Goal: Task Accomplishment & Management: Manage account settings

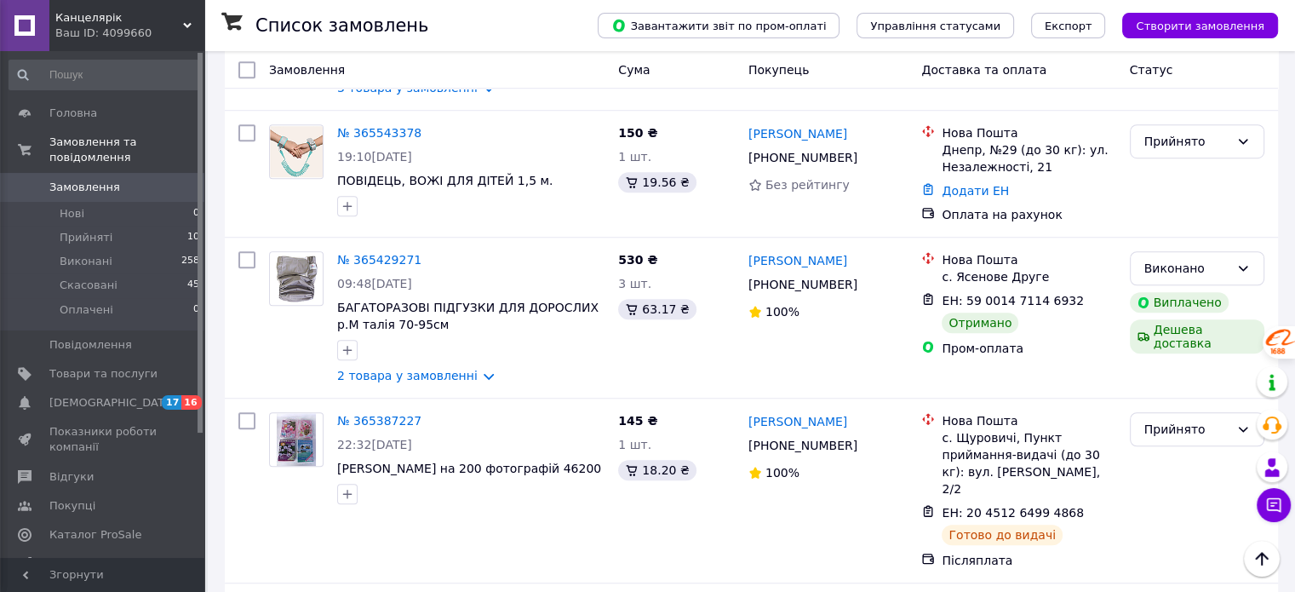
scroll to position [1277, 0]
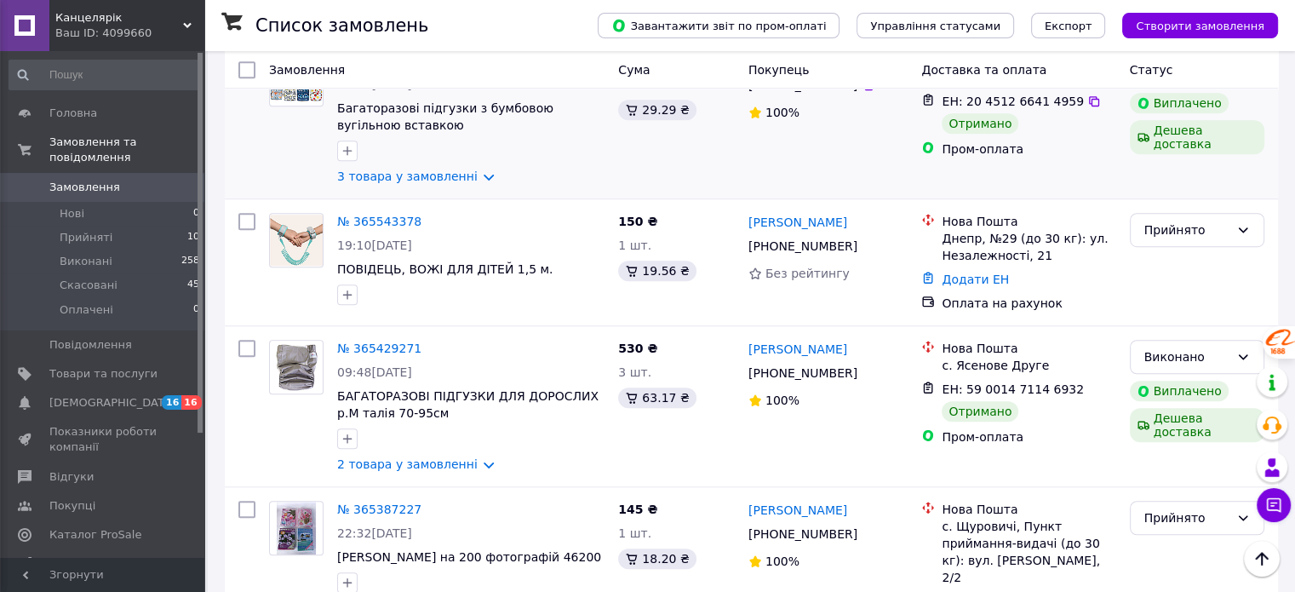
scroll to position [1192, 0]
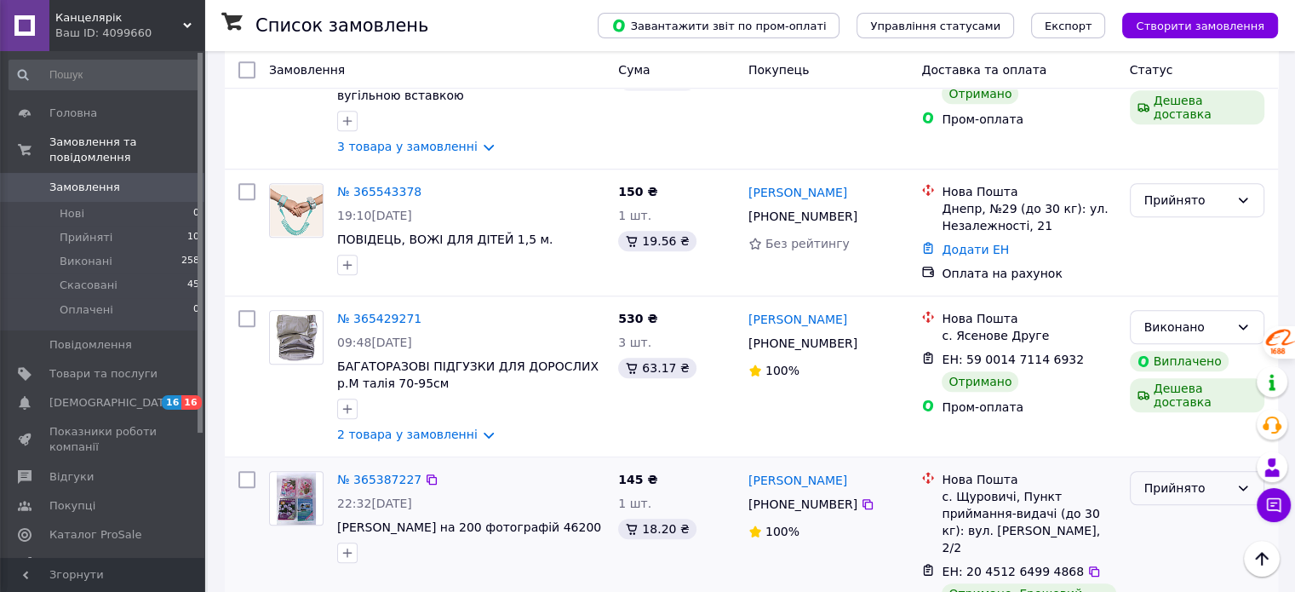
click at [1154, 478] on div "Прийнято" at bounding box center [1186, 487] width 85 height 19
click at [1158, 354] on li "Виконано" at bounding box center [1195, 361] width 133 height 31
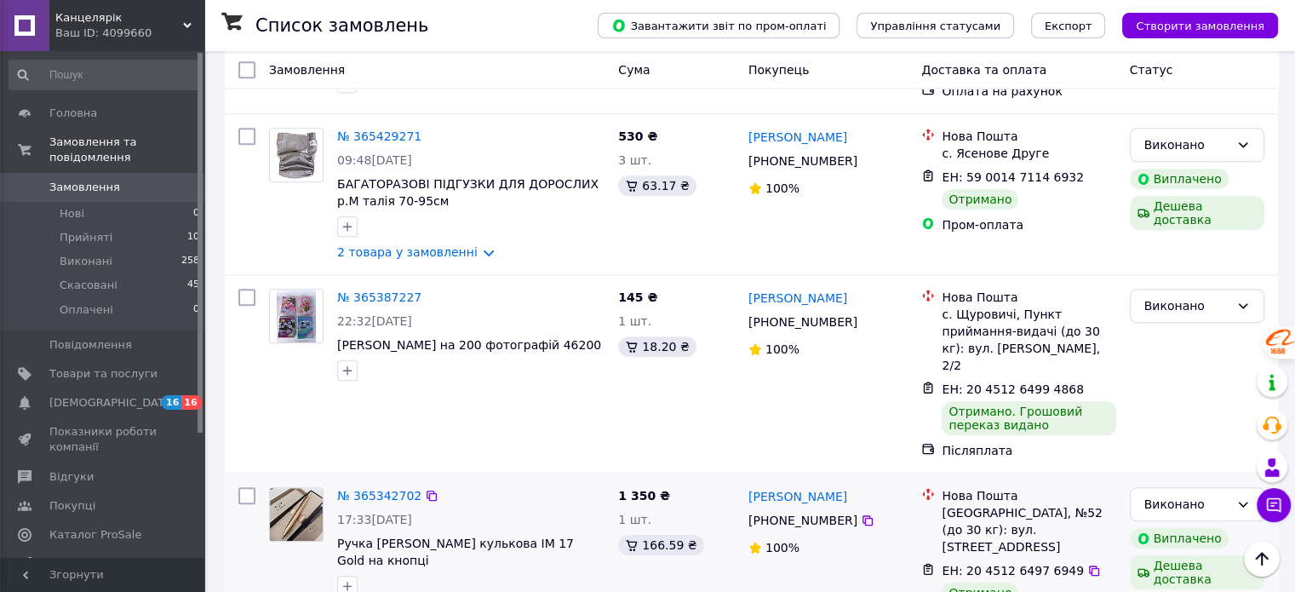
scroll to position [1532, 0]
